Goal: Use online tool/utility: Utilize a website feature to perform a specific function

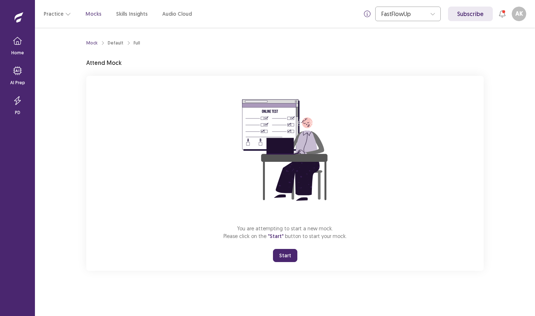
click at [279, 255] on button "Start" at bounding box center [285, 255] width 24 height 13
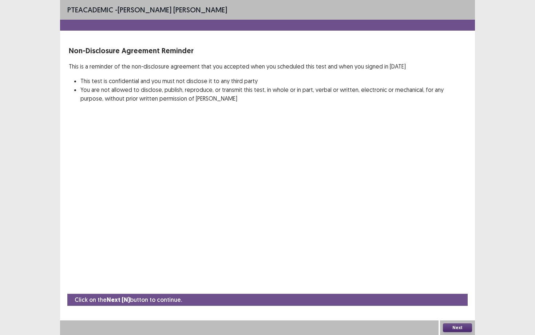
click at [461, 315] on button "Next" at bounding box center [457, 327] width 29 height 9
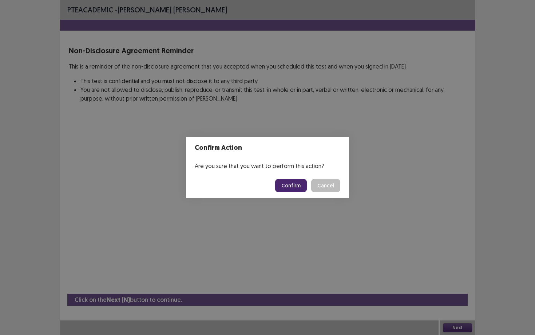
click at [294, 186] on button "Confirm" at bounding box center [291, 185] width 32 height 13
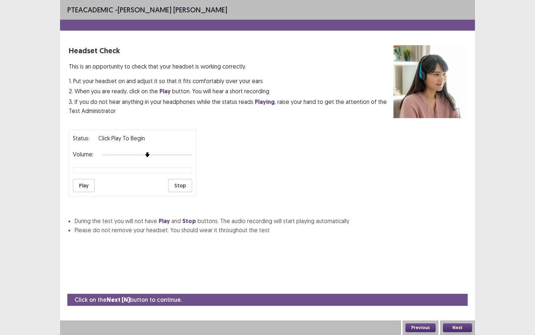
click at [85, 185] on button "Play" at bounding box center [84, 185] width 22 height 13
click at [158, 152] on div at bounding box center [147, 155] width 90 height 6
click at [83, 185] on button "Play" at bounding box center [84, 185] width 22 height 13
click at [88, 184] on button "Play" at bounding box center [84, 185] width 22 height 13
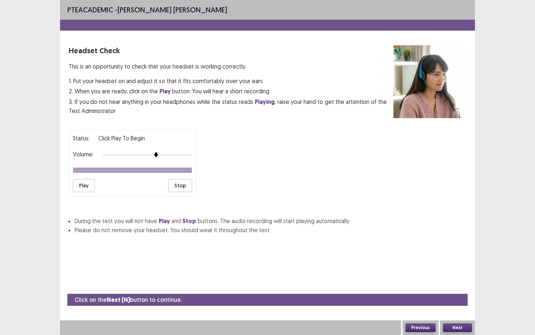
click at [91, 185] on button "Play" at bounding box center [84, 185] width 22 height 13
click at [457, 315] on button "Next" at bounding box center [457, 327] width 29 height 9
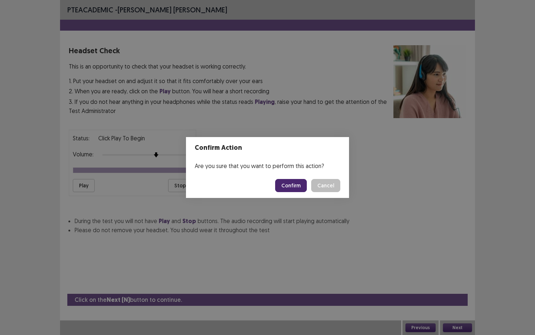
click at [294, 182] on button "Confirm" at bounding box center [291, 185] width 32 height 13
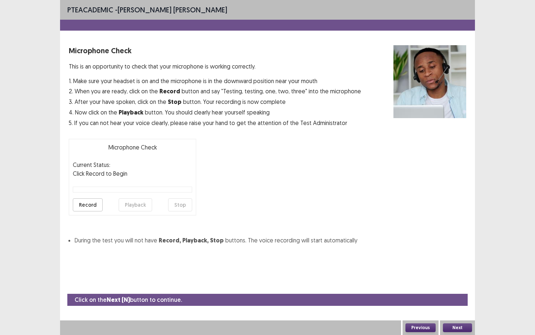
click at [95, 207] on button "Record" at bounding box center [88, 204] width 30 height 13
click at [184, 205] on button "Stop" at bounding box center [180, 204] width 24 height 13
click at [132, 208] on button "Playback" at bounding box center [135, 204] width 33 height 13
click at [456, 315] on button "Next" at bounding box center [457, 327] width 29 height 9
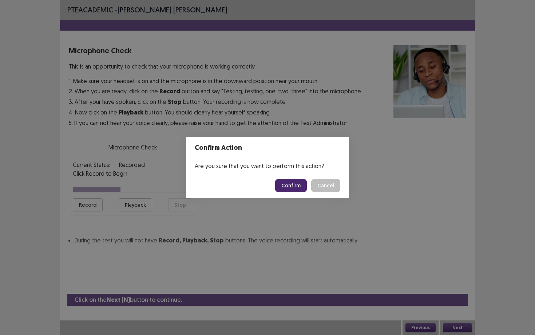
click at [297, 188] on button "Confirm" at bounding box center [291, 185] width 32 height 13
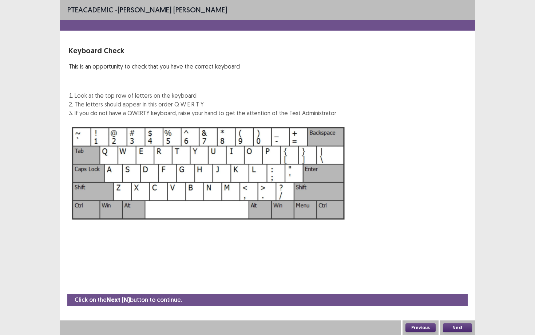
click at [459, 315] on button "Next" at bounding box center [457, 327] width 29 height 9
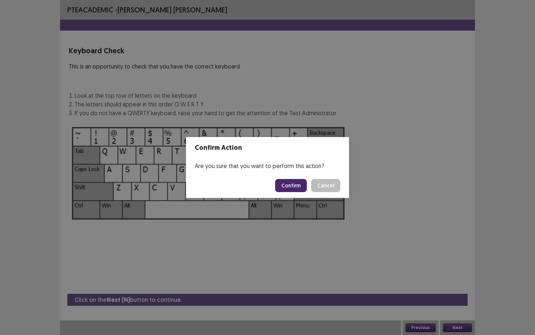
click at [297, 185] on button "Confirm" at bounding box center [291, 185] width 32 height 13
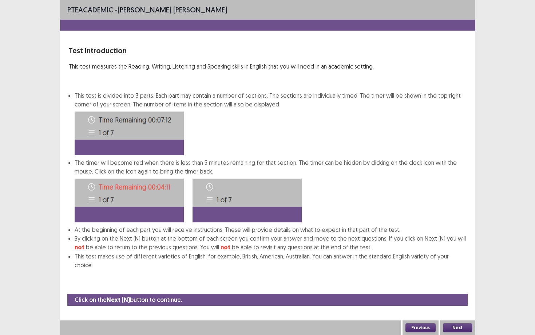
click at [472, 315] on button "Next" at bounding box center [457, 327] width 29 height 9
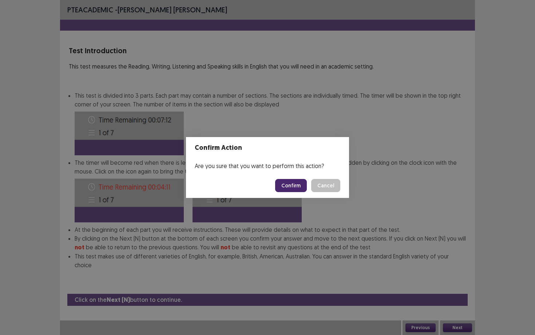
click at [296, 185] on button "Confirm" at bounding box center [291, 185] width 32 height 13
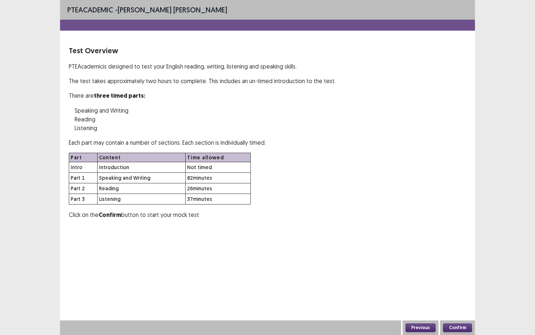
click at [460, 315] on button "Confirm" at bounding box center [457, 327] width 29 height 9
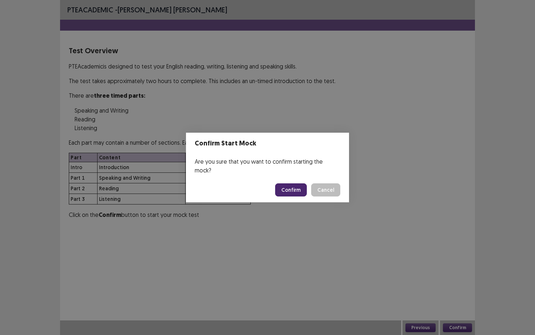
click at [299, 190] on button "Confirm" at bounding box center [291, 189] width 32 height 13
